Goal: Task Accomplishment & Management: Manage account settings

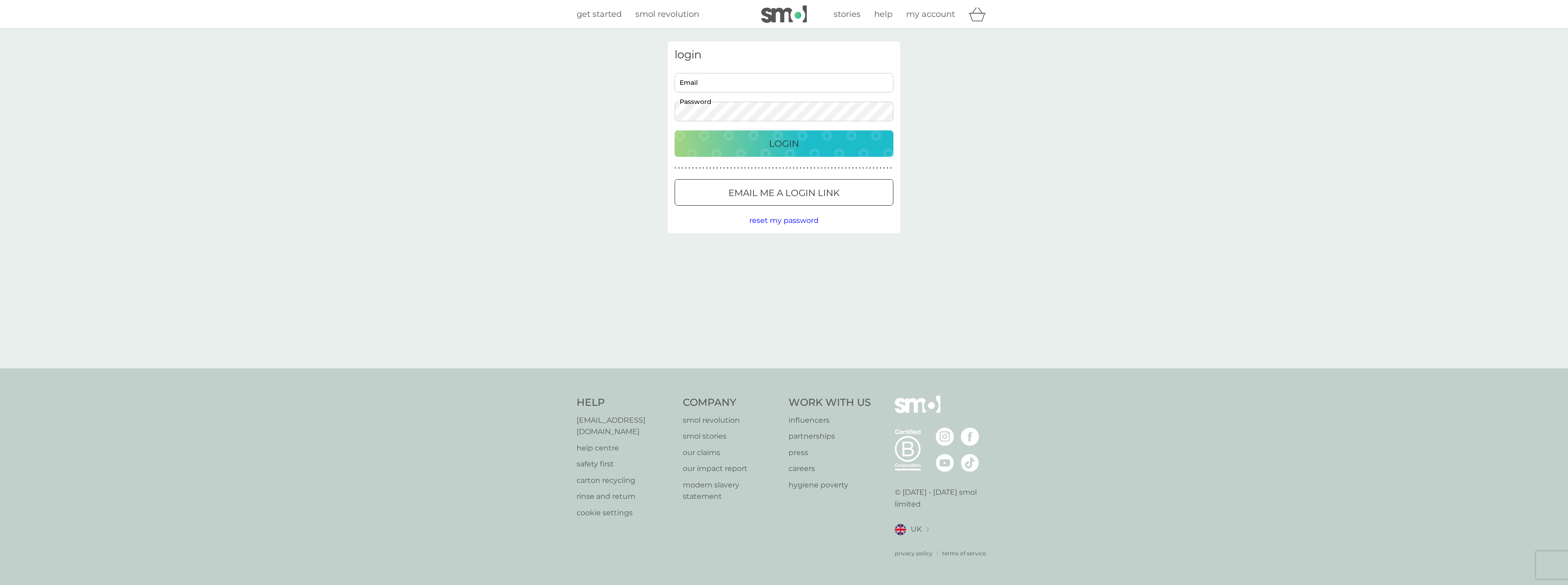
click at [765, 88] on input "Email" at bounding box center [783, 83] width 219 height 19
click at [777, 152] on button "Login" at bounding box center [783, 143] width 219 height 26
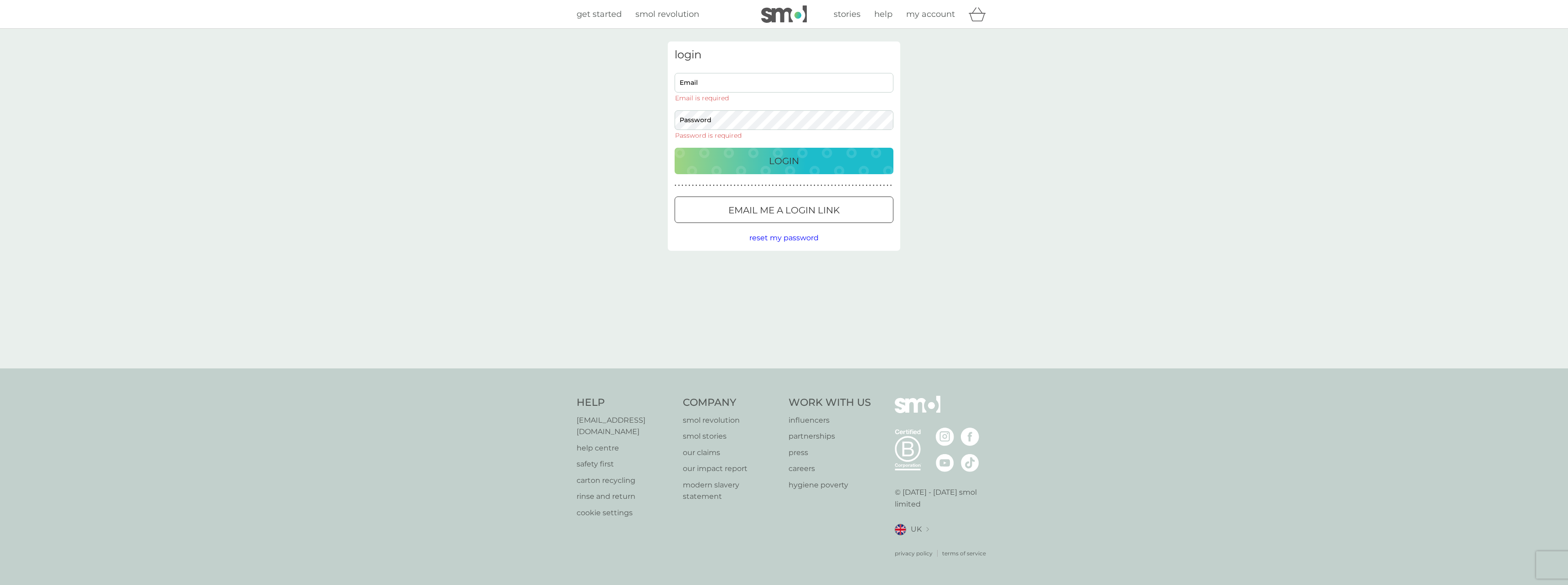
type input "[EMAIL_ADDRESS][DOMAIN_NAME]"
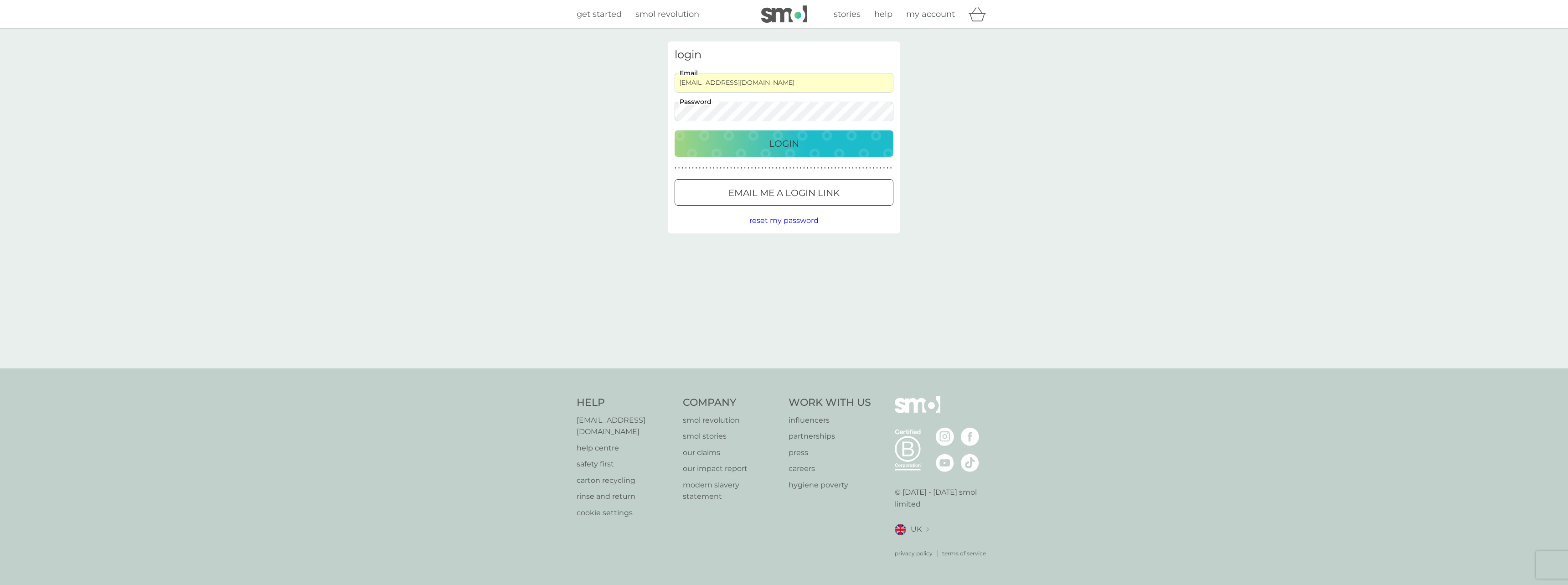
click at [789, 142] on p "Login" at bounding box center [783, 144] width 30 height 15
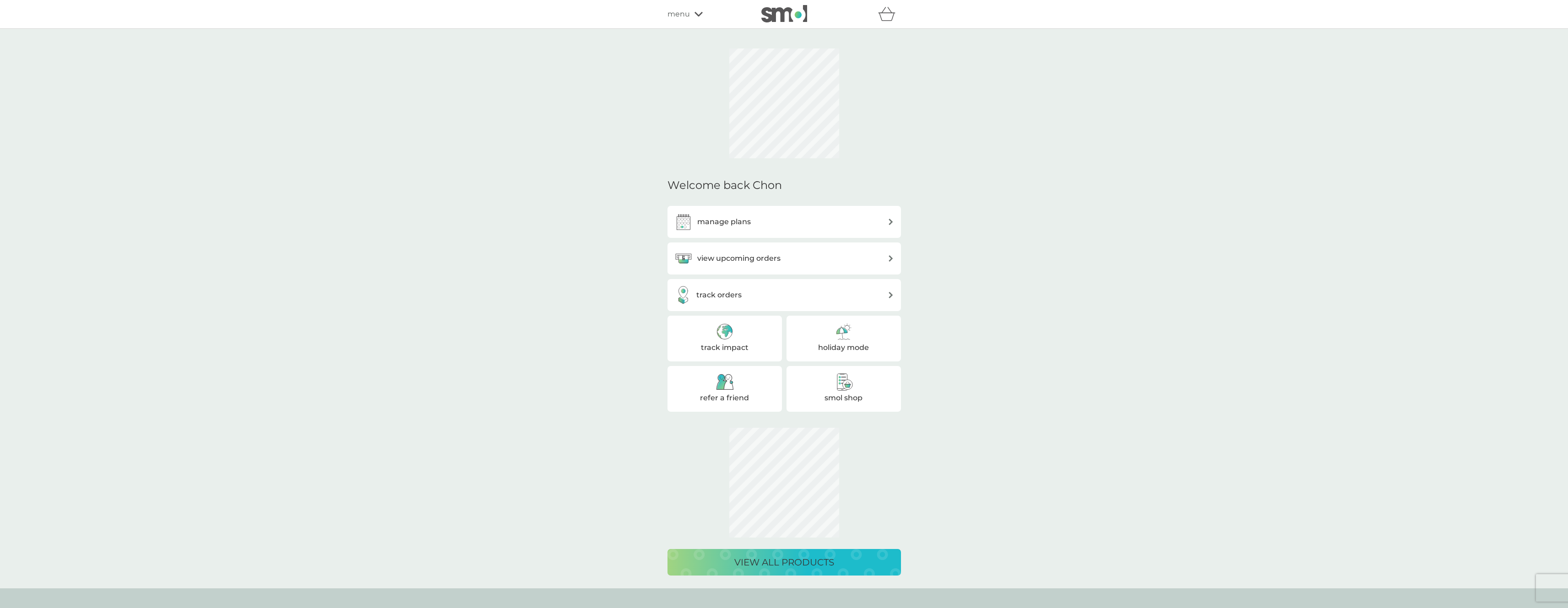
click at [1366, 282] on div "Welcome back Chon manage plans view upcoming orders track orders track impact h…" at bounding box center [784, 309] width 1568 height 560
